Goal: Information Seeking & Learning: Learn about a topic

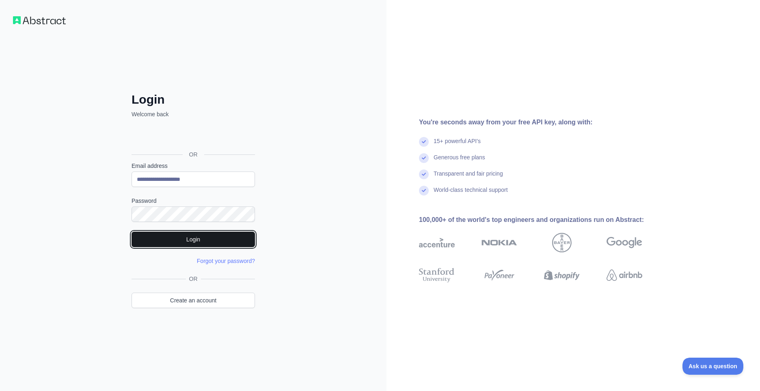
click at [200, 236] on button "Login" at bounding box center [193, 239] width 123 height 15
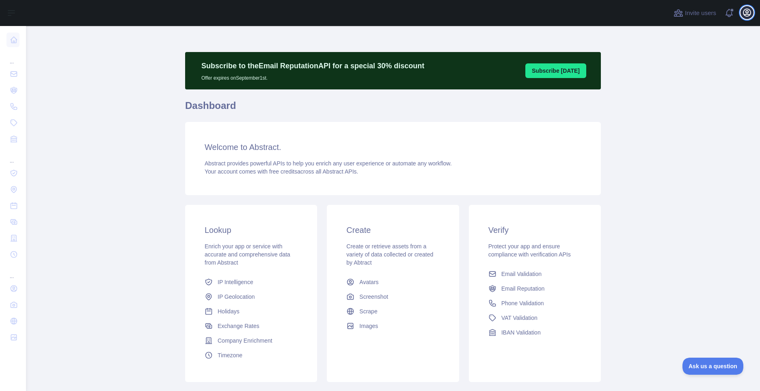
click at [748, 13] on icon "button" at bounding box center [747, 12] width 7 height 7
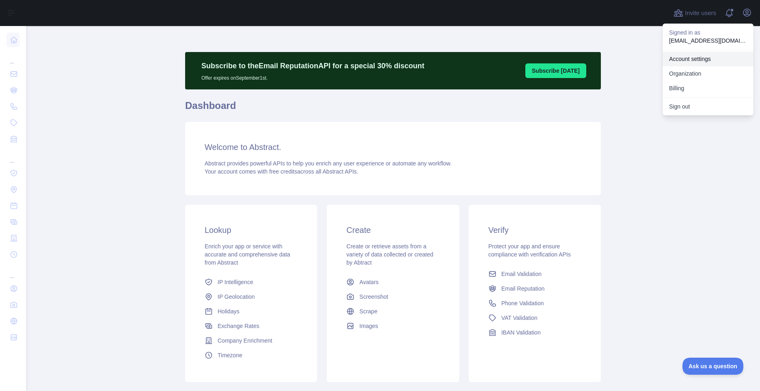
click at [697, 59] on link "Account settings" at bounding box center [708, 59] width 91 height 15
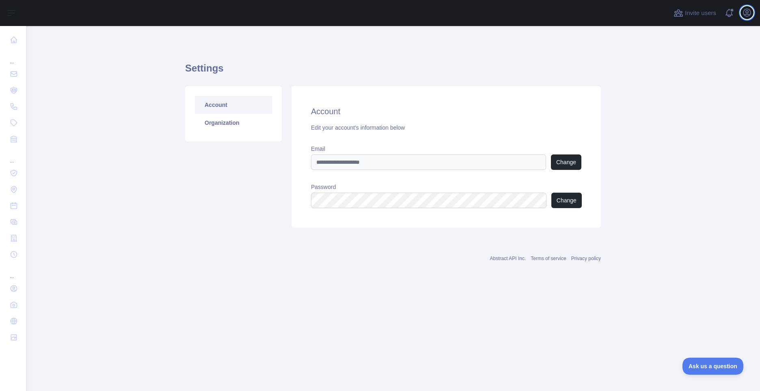
type input "**********"
click at [222, 127] on link "Organization" at bounding box center [233, 123] width 77 height 18
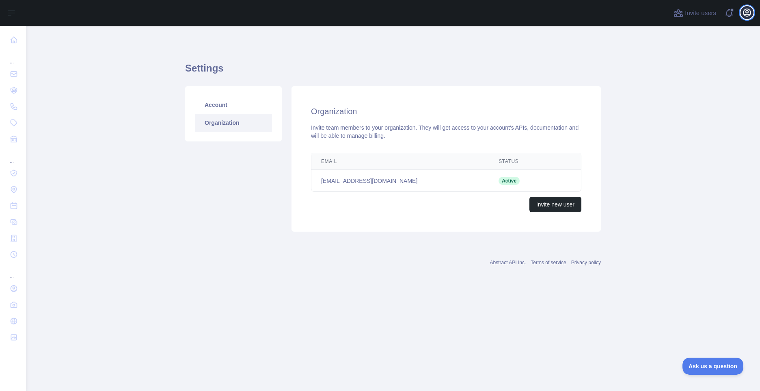
click at [745, 15] on icon "button" at bounding box center [748, 13] width 10 height 10
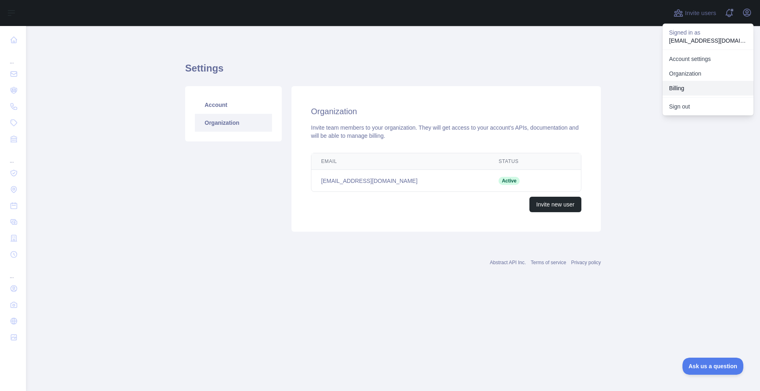
click at [681, 86] on button "Billing" at bounding box center [708, 88] width 91 height 15
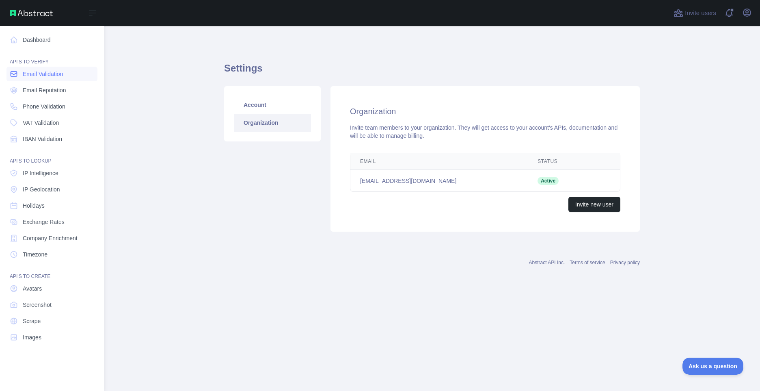
click at [42, 72] on span "Email Validation" at bounding box center [43, 74] width 40 height 8
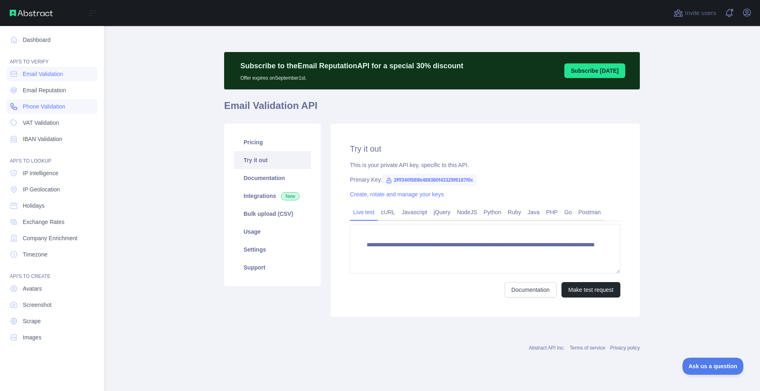
click at [37, 106] on span "Phone Validation" at bounding box center [44, 106] width 43 height 8
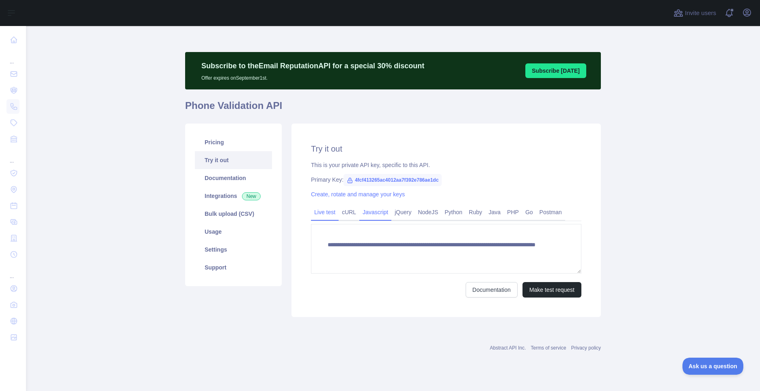
click at [375, 214] on link "Javascript" at bounding box center [375, 212] width 32 height 13
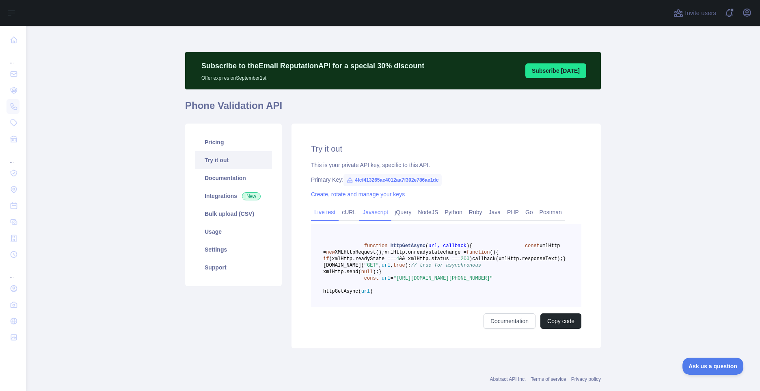
click at [320, 210] on link "Live test" at bounding box center [325, 212] width 28 height 13
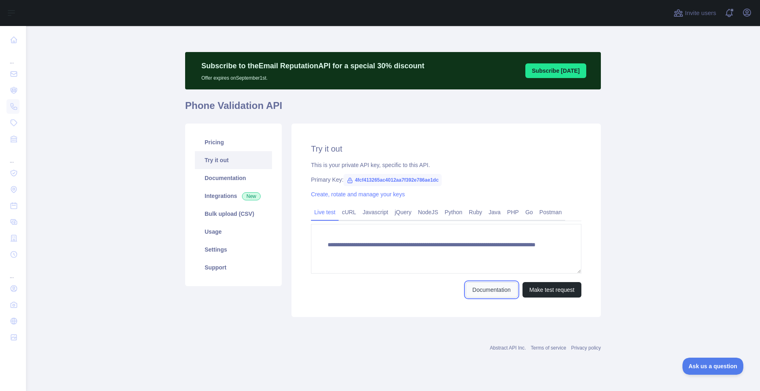
click at [482, 291] on link "Documentation" at bounding box center [492, 289] width 52 height 15
